Goal: Information Seeking & Learning: Find specific fact

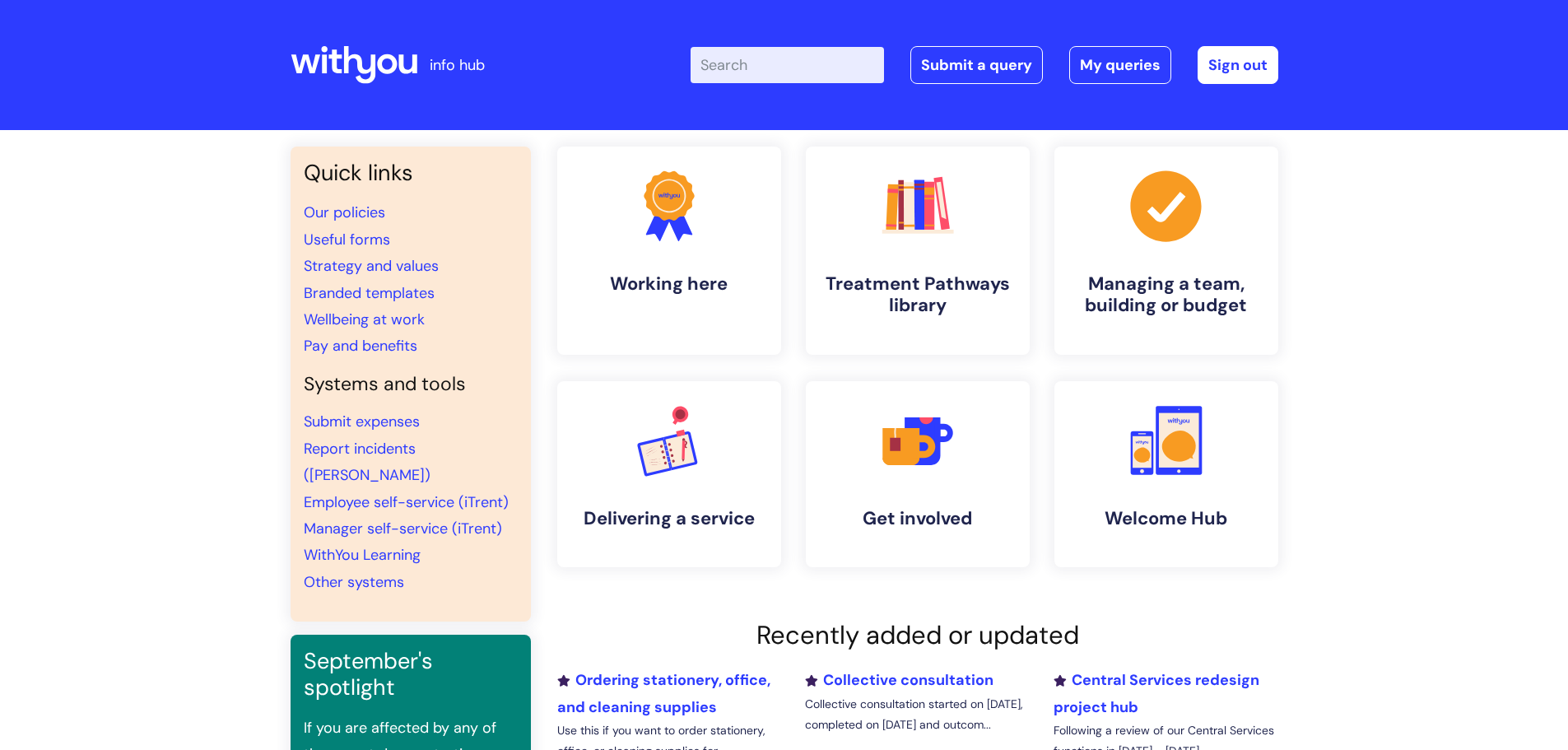
click at [784, 67] on input "Enter your search term here..." at bounding box center [787, 65] width 194 height 36
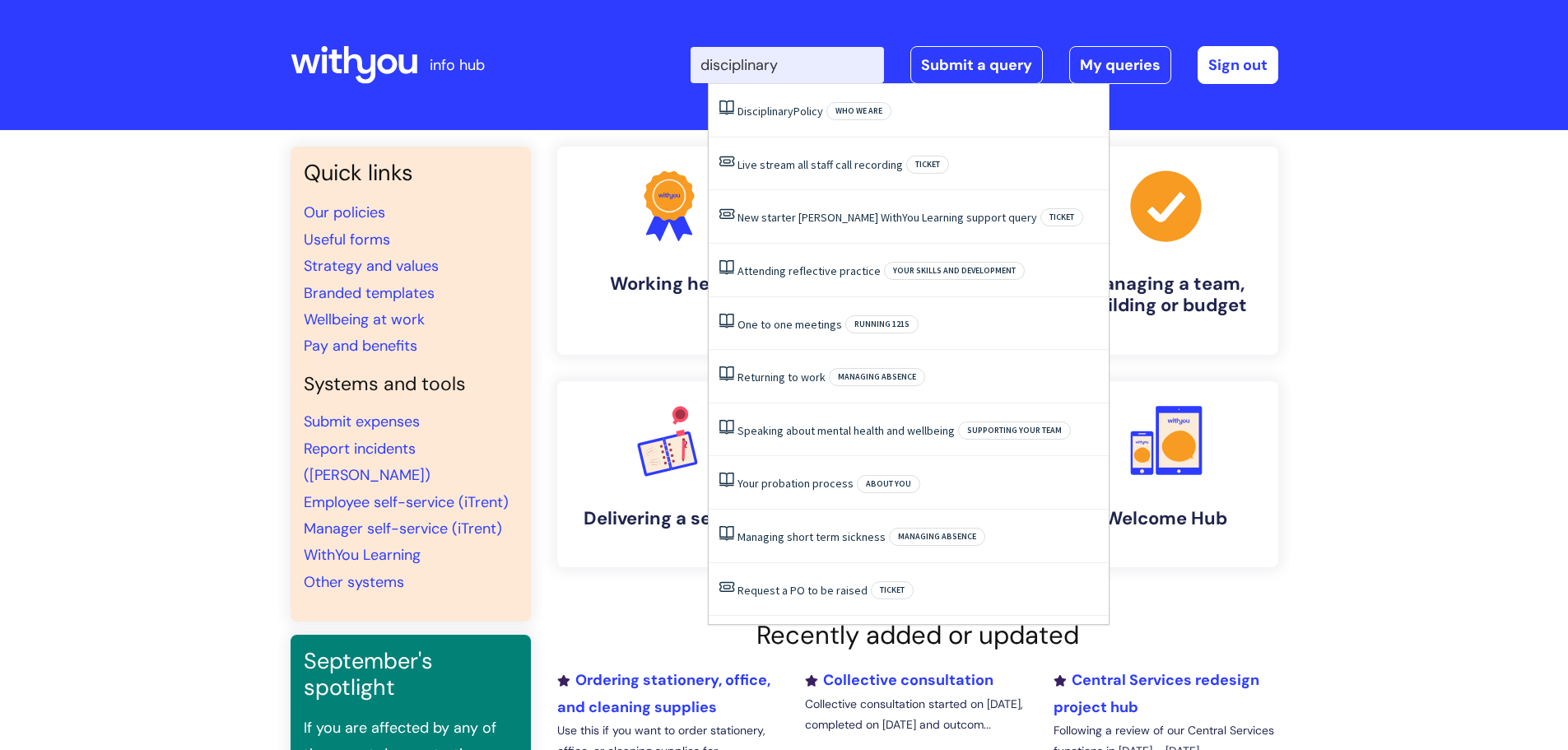
type input "disciplinary"
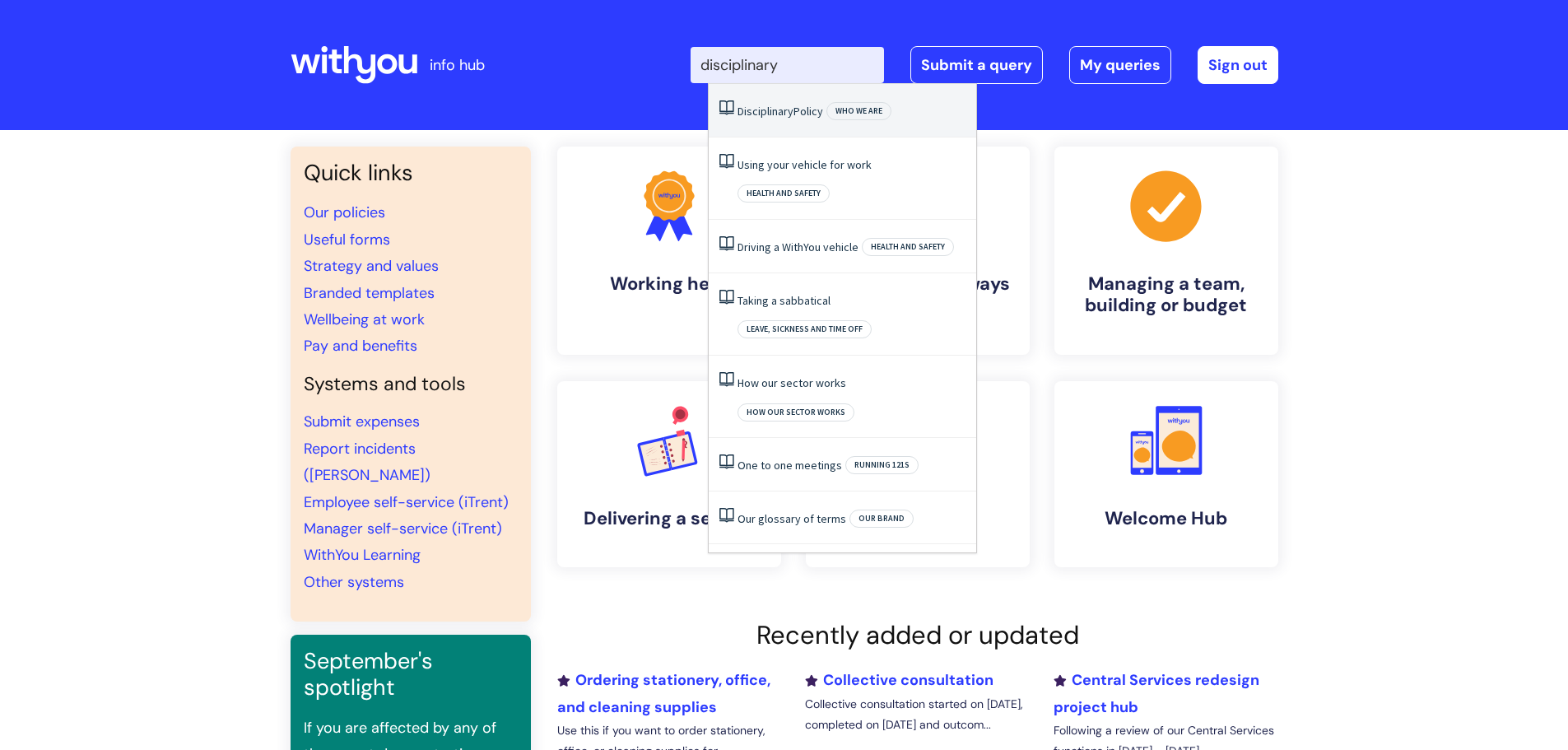
click at [756, 105] on span "Disciplinary" at bounding box center [765, 110] width 56 height 14
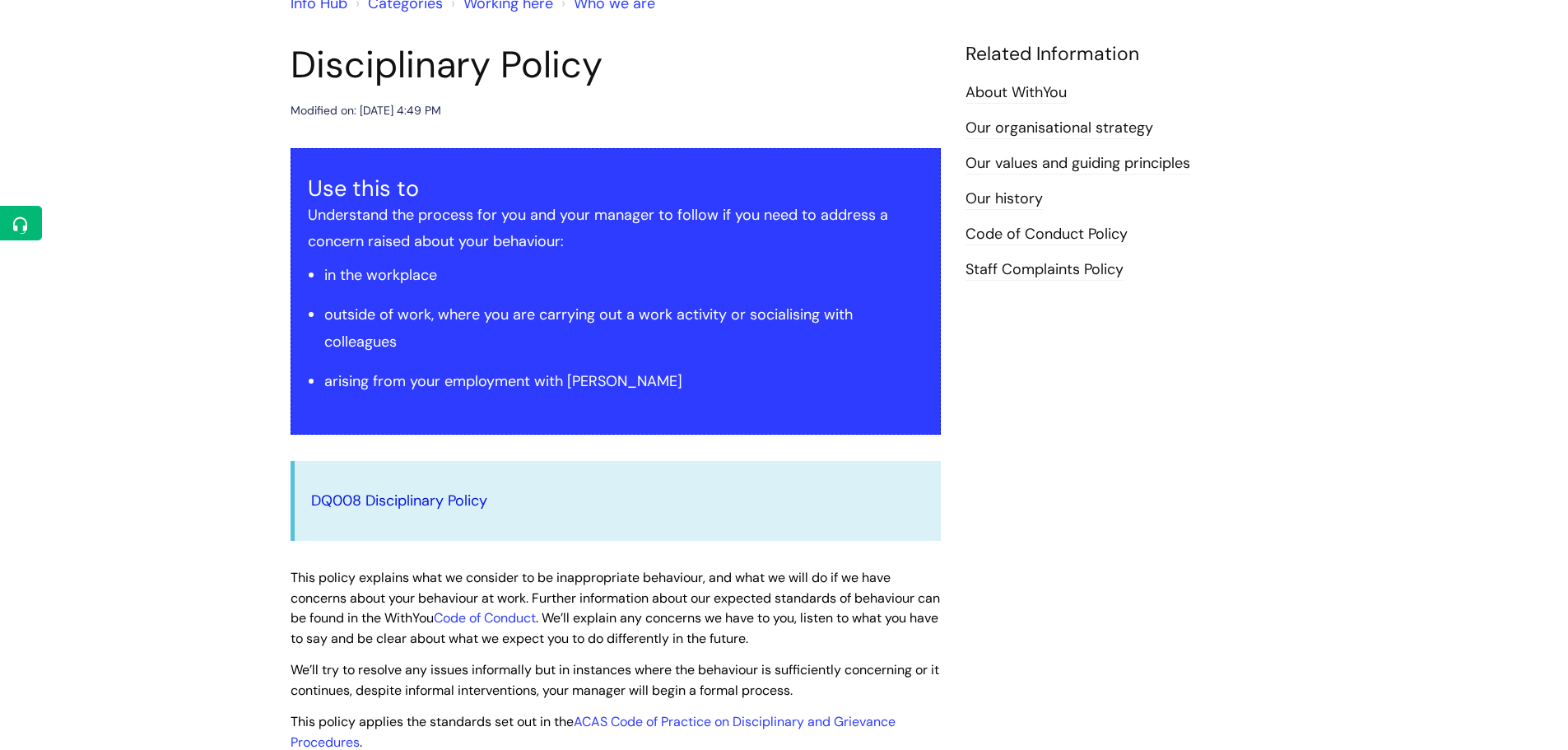
scroll to position [165, 0]
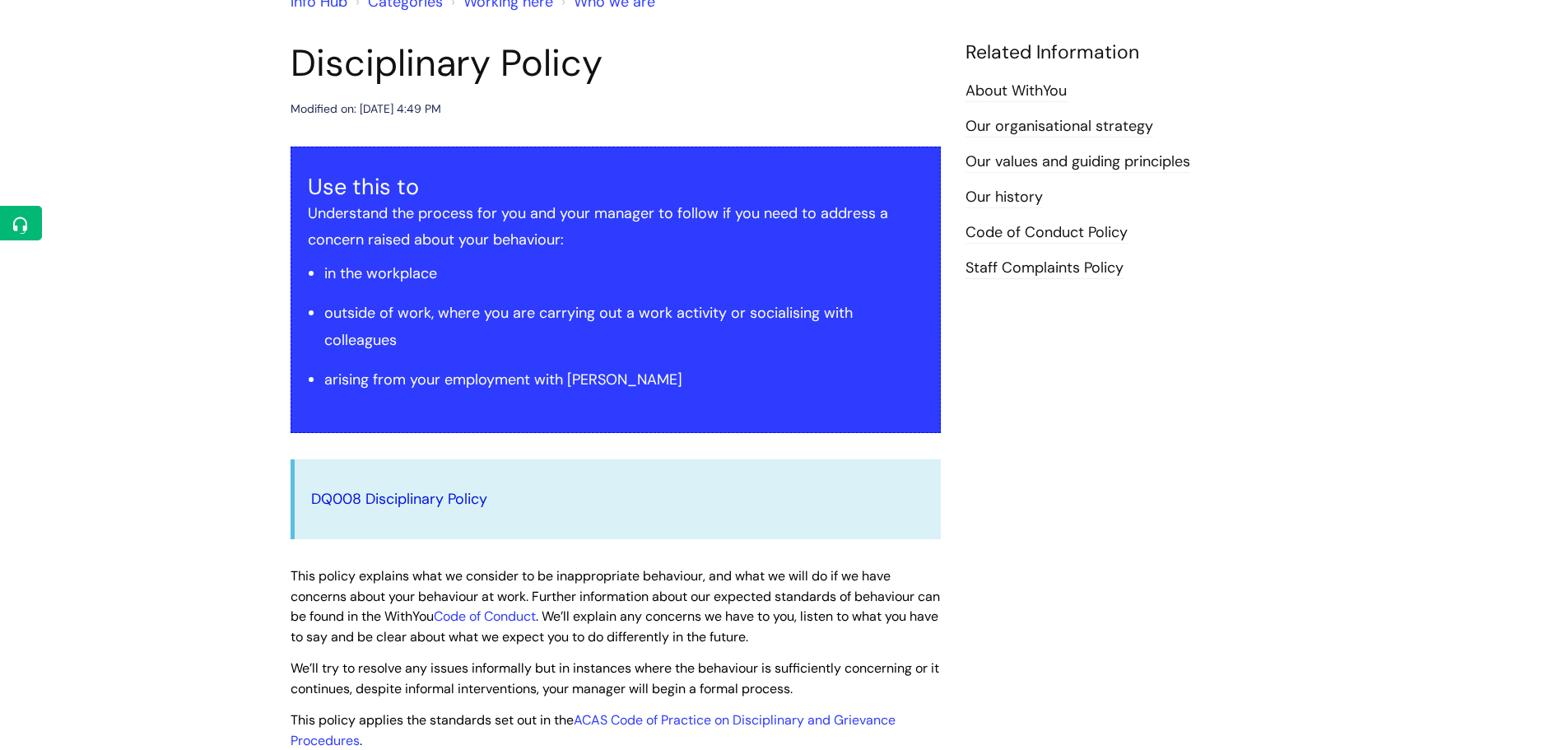
click at [453, 490] on link "DQ008 Disciplinary Policy" at bounding box center [399, 499] width 176 height 20
click at [446, 497] on link "DQ008 Disciplinary Policy" at bounding box center [399, 499] width 176 height 20
